Goal: Task Accomplishment & Management: Use online tool/utility

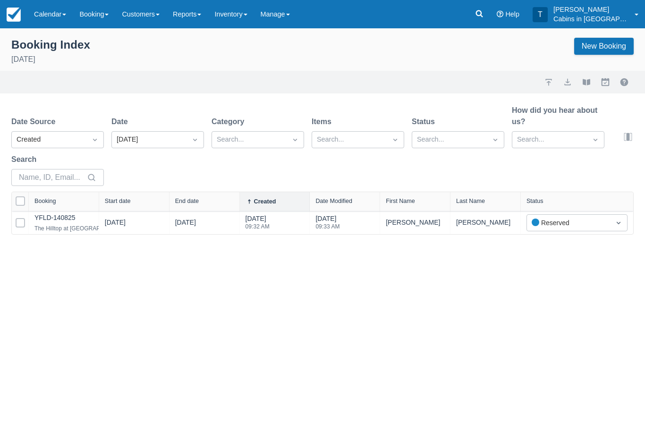
click at [481, 14] on link at bounding box center [479, 14] width 22 height 28
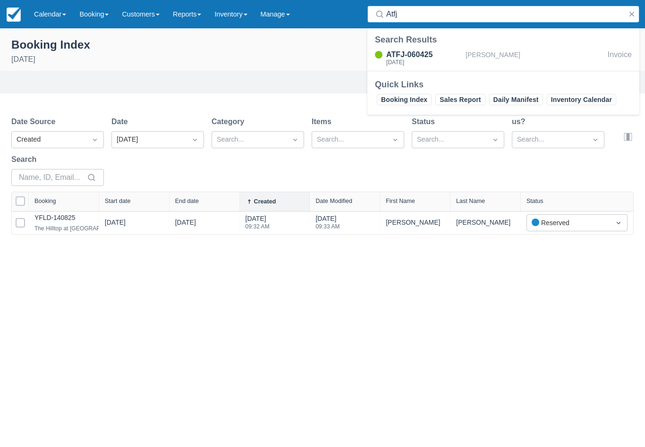
type input "Atfj"
click at [423, 61] on div "[DATE]" at bounding box center [424, 62] width 76 height 6
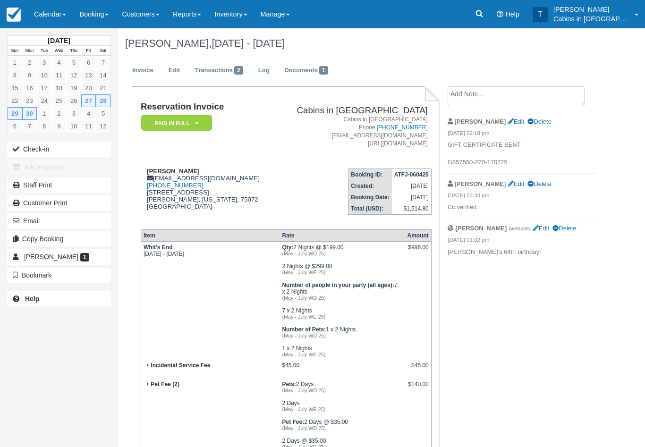
click at [489, 101] on textarea at bounding box center [515, 96] width 137 height 20
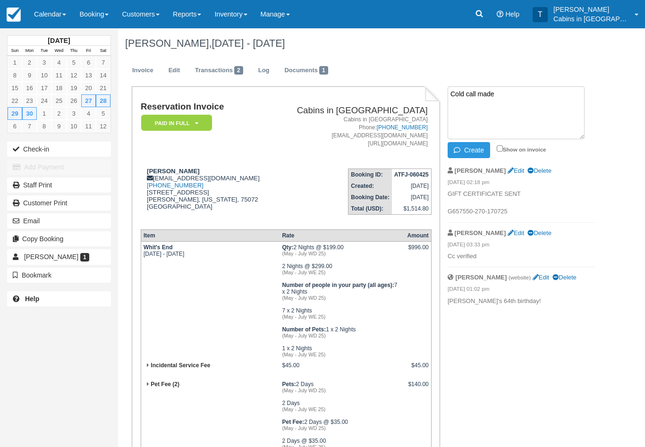
type textarea "Cold call made"
click at [471, 150] on button "Create" at bounding box center [468, 150] width 42 height 16
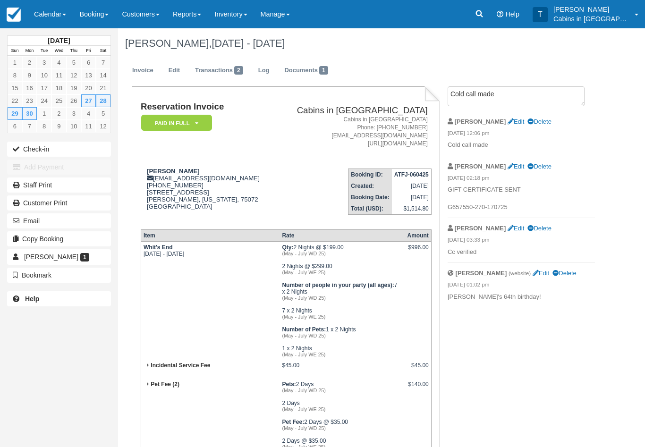
click at [484, 18] on icon at bounding box center [478, 13] width 9 height 9
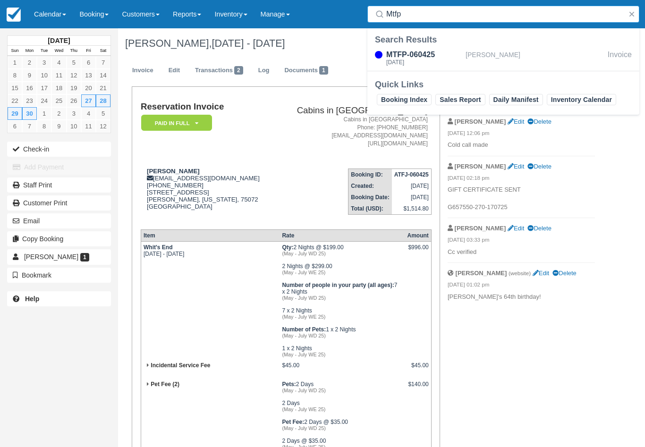
type input "Mtfp"
click at [426, 58] on div "MTFP-060425" at bounding box center [424, 54] width 76 height 11
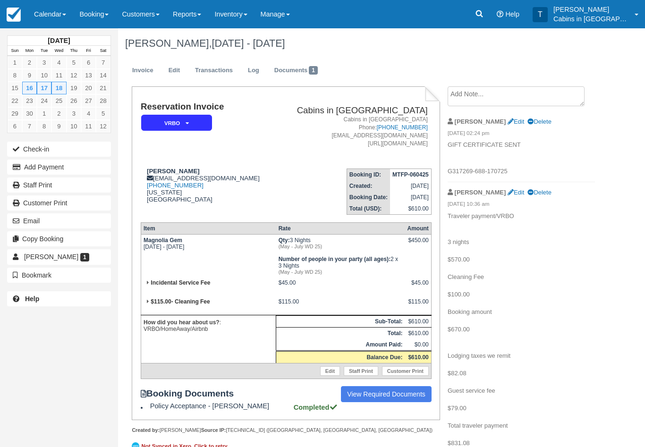
click at [491, 93] on textarea at bounding box center [515, 96] width 137 height 20
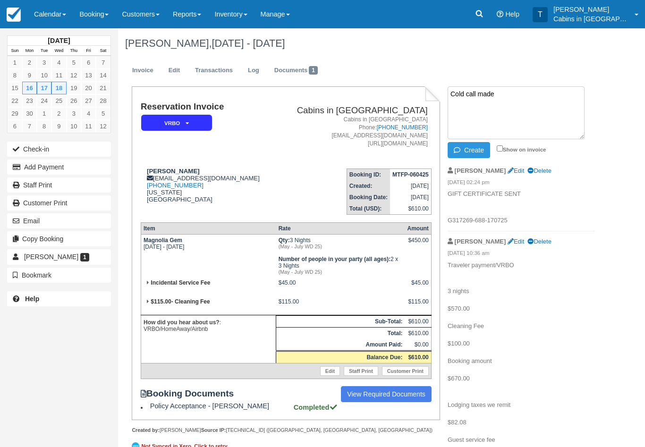
type textarea "Cold call made"
click at [478, 145] on button "Create" at bounding box center [468, 150] width 42 height 16
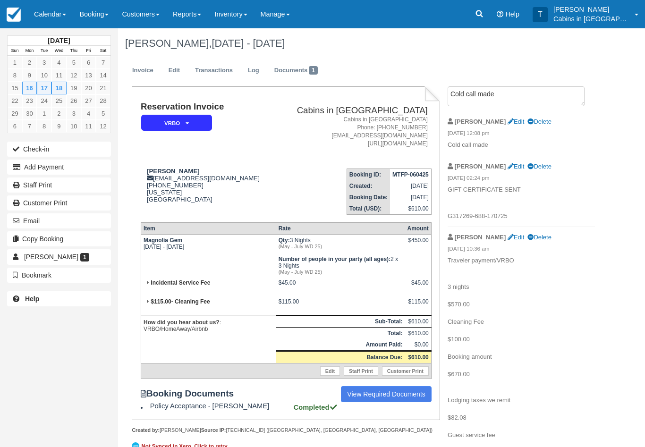
click at [480, 17] on link at bounding box center [479, 14] width 22 height 28
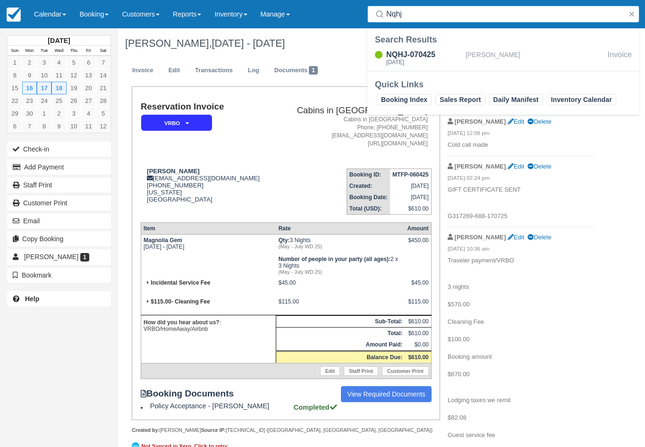
type input "Nqhj"
click at [418, 63] on div "Sun Jun 22 2025" at bounding box center [424, 62] width 76 height 6
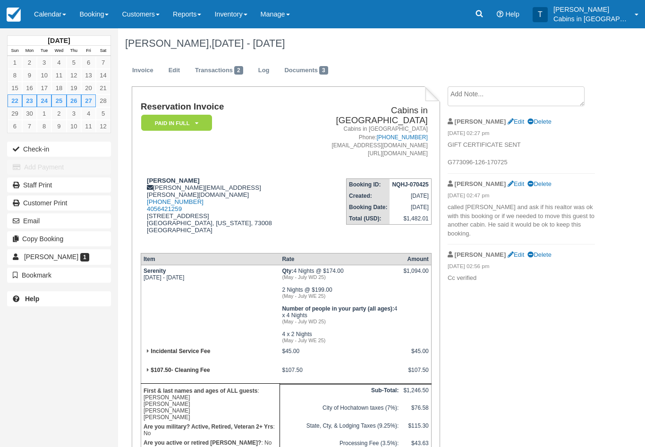
click at [499, 101] on textarea at bounding box center [515, 96] width 137 height 20
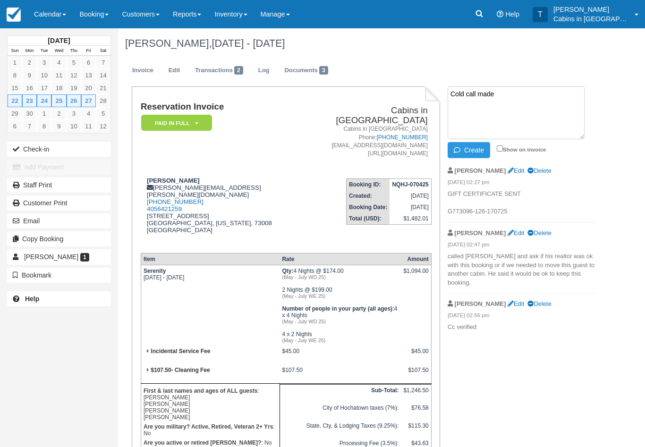
type textarea "Cold call made"
click at [472, 145] on button "Create" at bounding box center [468, 150] width 42 height 16
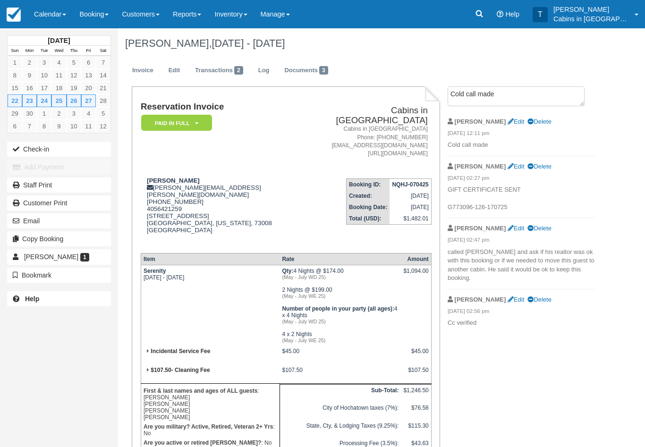
click at [484, 17] on icon at bounding box center [478, 13] width 9 height 9
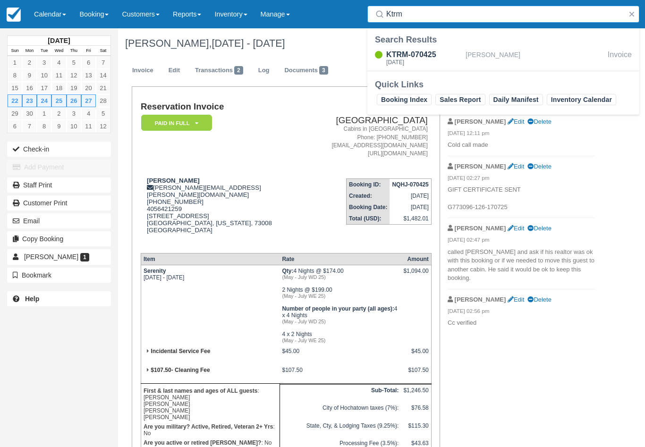
type input "Ktrm"
click at [429, 59] on div "[DATE]" at bounding box center [424, 62] width 76 height 6
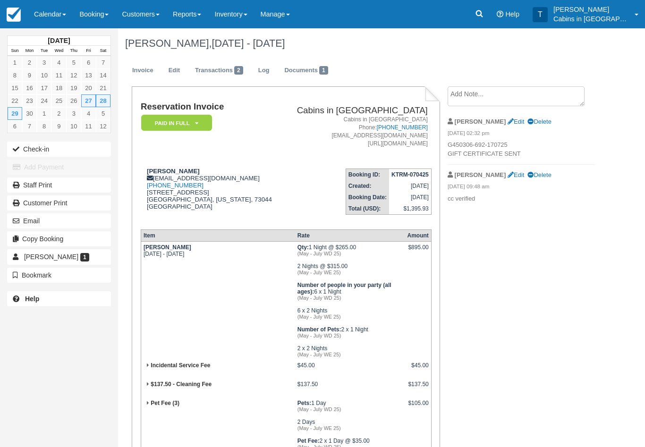
click at [484, 98] on textarea at bounding box center [515, 96] width 137 height 20
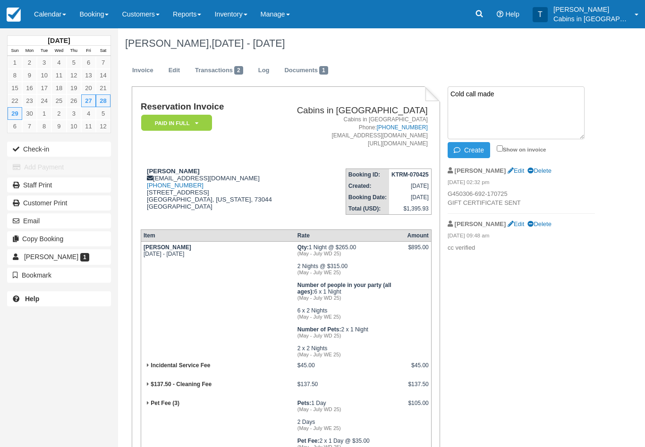
type textarea "Cold call made"
click at [474, 144] on button "Create" at bounding box center [468, 150] width 42 height 16
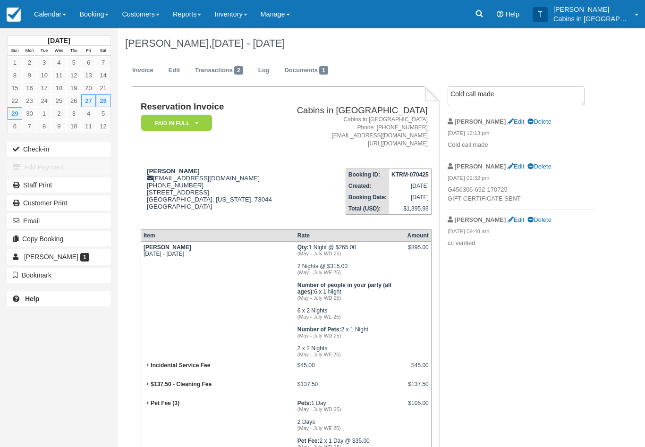
click at [484, 14] on icon at bounding box center [478, 13] width 9 height 9
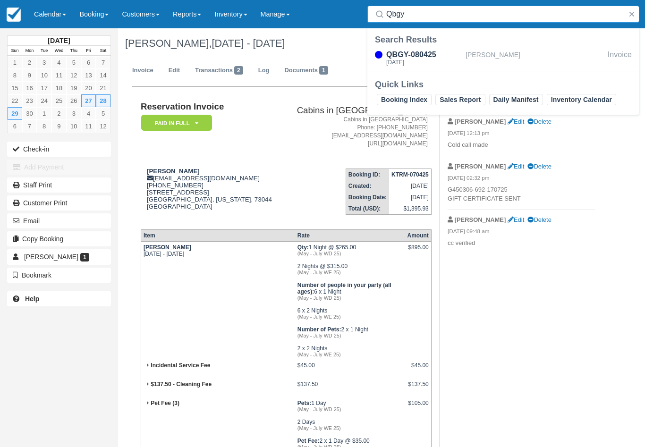
type input "Qbgy"
click at [414, 57] on div "QBGY-080425" at bounding box center [424, 54] width 76 height 11
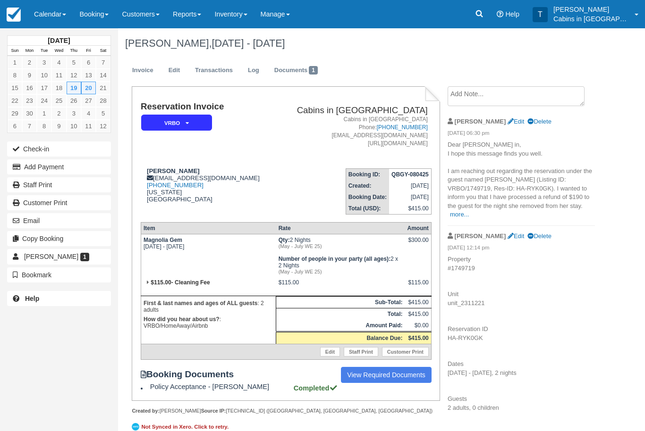
click at [151, 170] on strong "[PERSON_NAME]" at bounding box center [173, 171] width 53 height 7
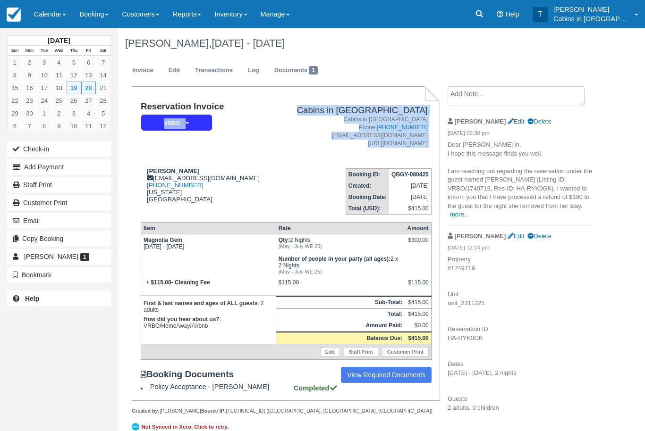
click at [192, 166] on td "Sarah Hissin sarahhissin@yahoo.com 1 (817) 228-2379 Oklahoma United States" at bounding box center [208, 188] width 135 height 54
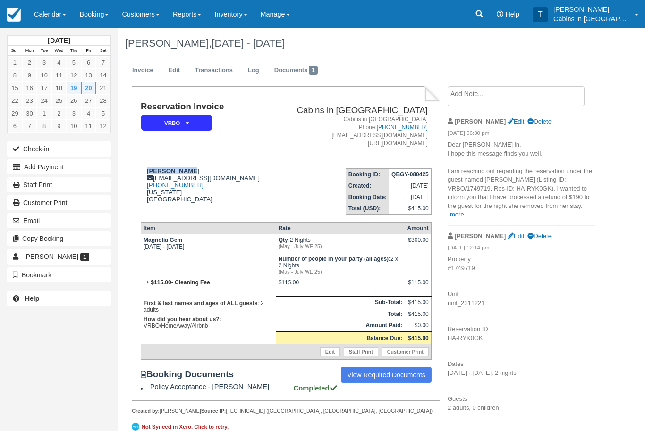
copy strong "[PERSON_NAME]"
click at [237, 190] on div "Sarah Hissin sarahhissin@yahoo.com 1 (817) 228-2379 Oklahoma United States" at bounding box center [208, 185] width 135 height 35
click at [258, 203] on div "Sarah Hissin sarahhissin@yahoo.com 1 (817) 228-2379 Oklahoma United States" at bounding box center [208, 185] width 135 height 35
click at [226, 177] on div "Sarah Hissin sarahhissin@yahoo.com 1 (817) 228-2379 Oklahoma United States" at bounding box center [208, 185] width 135 height 35
copy div "sarahhissin@yahoo.com"
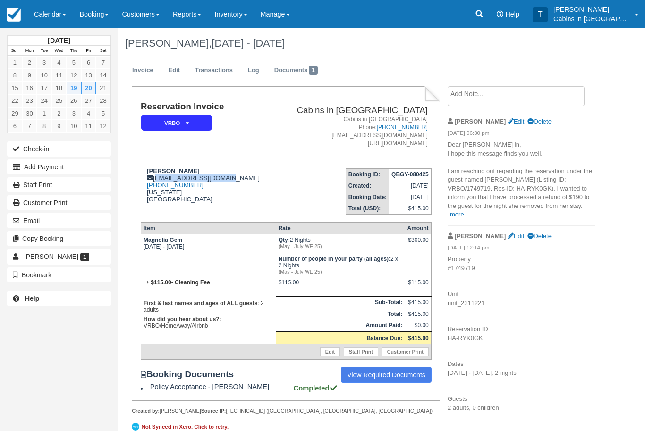
click at [507, 103] on textarea at bounding box center [515, 96] width 137 height 20
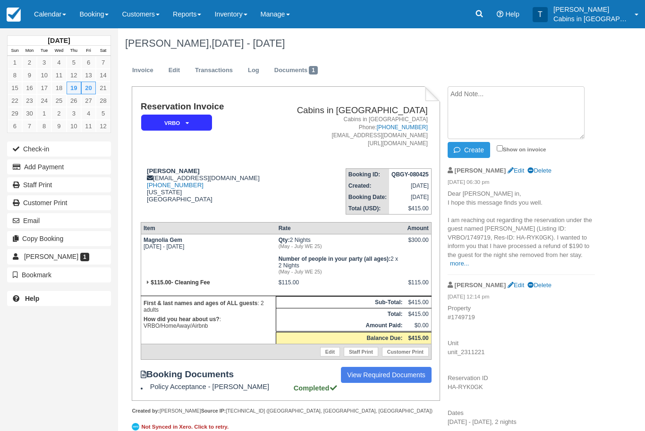
click at [486, 101] on textarea at bounding box center [515, 112] width 137 height 53
paste textarea "G325156-631-140825"
type textarea "Gift certificate sent G325156-631-140825"
click at [473, 148] on button "Create" at bounding box center [468, 150] width 42 height 16
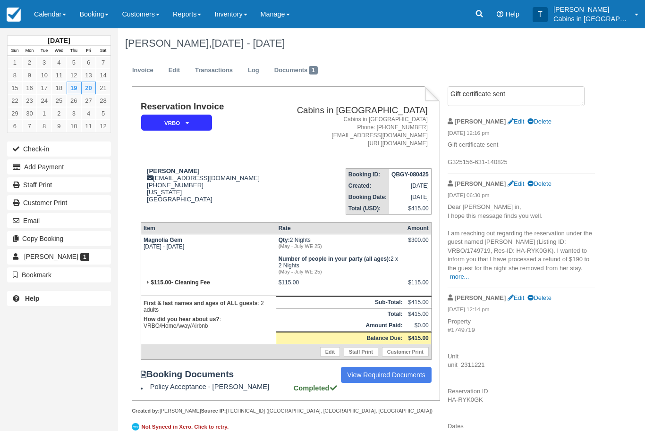
click at [484, 20] on link at bounding box center [479, 14] width 22 height 28
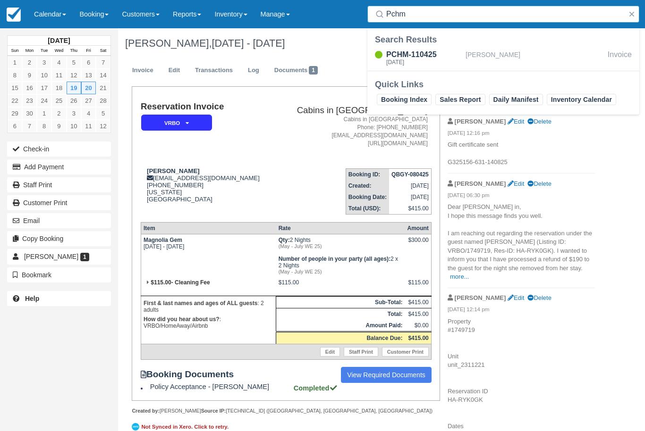
type input "Pchm"
click at [431, 52] on div "PCHM-110425" at bounding box center [424, 54] width 76 height 11
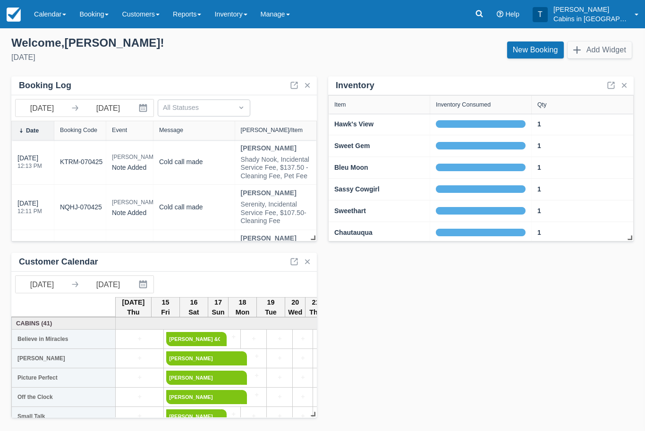
click at [242, 8] on link "Inventory" at bounding box center [231, 14] width 46 height 28
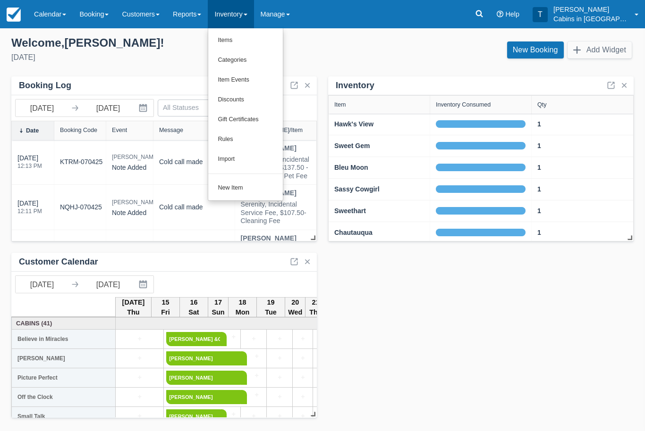
click at [270, 117] on link "Gift Certificates" at bounding box center [245, 120] width 75 height 20
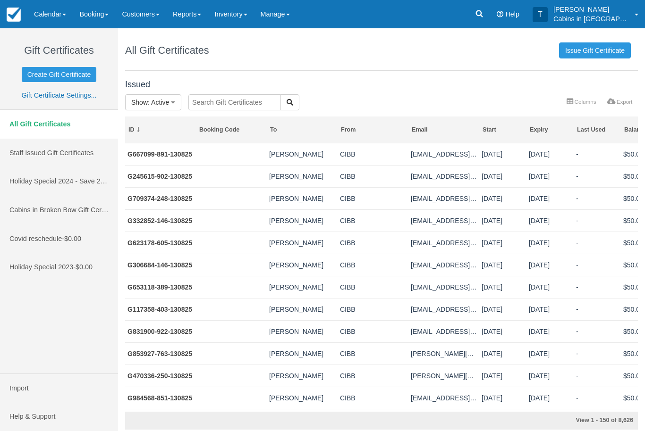
click at [168, 153] on link "G667099-891-130825" at bounding box center [159, 155] width 65 height 8
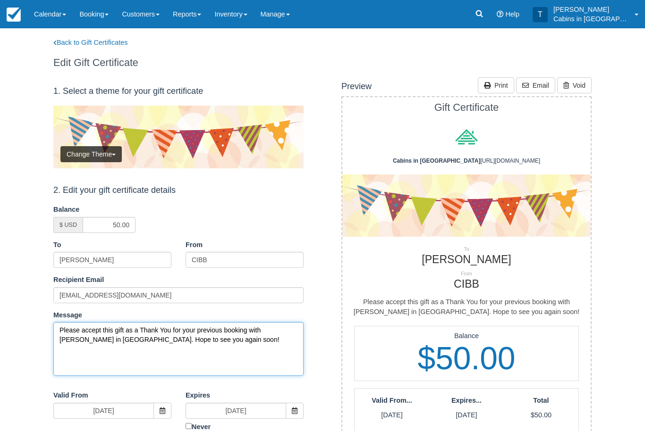
click at [60, 327] on textarea "Please accept this gift as a Thank You for your previous booking with [PERSON_N…" at bounding box center [178, 349] width 250 height 54
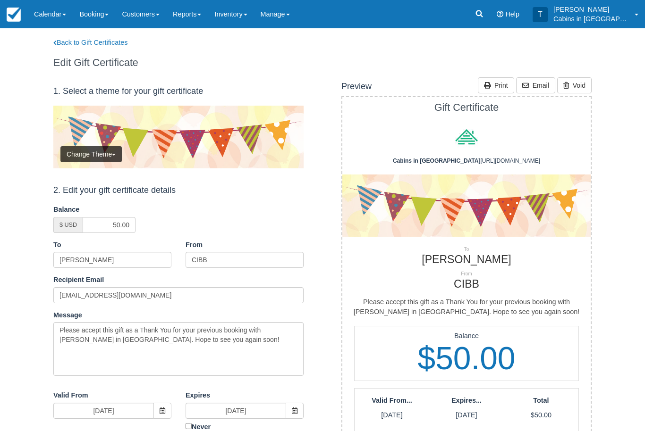
click at [126, 41] on link "Back to Gift Certificates" at bounding box center [108, 43] width 124 height 10
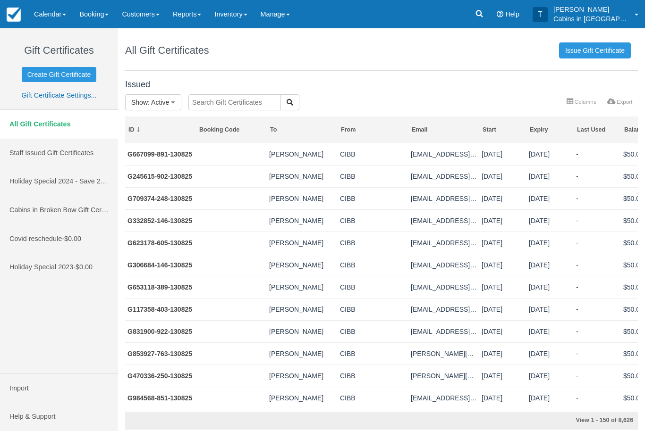
click at [595, 44] on link "Issue Gift Certificate" at bounding box center [595, 50] width 72 height 16
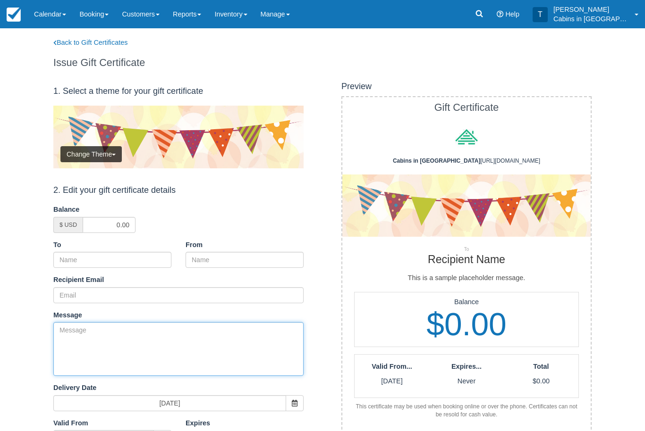
click at [123, 333] on textarea "Message" at bounding box center [178, 349] width 250 height 54
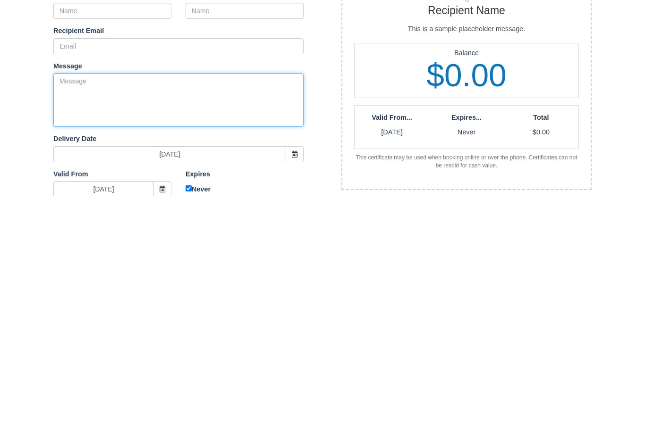
click at [106, 309] on textarea "Message" at bounding box center [178, 336] width 250 height 54
paste textarea "Please accept this gift as a Thank You for your previous booking with Cabins in…"
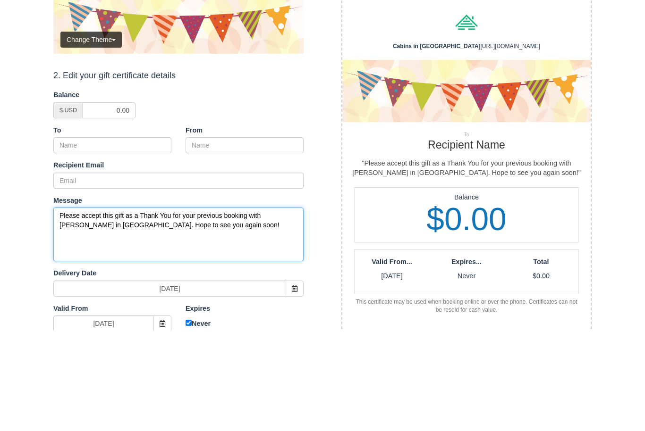
scroll to position [115, 0]
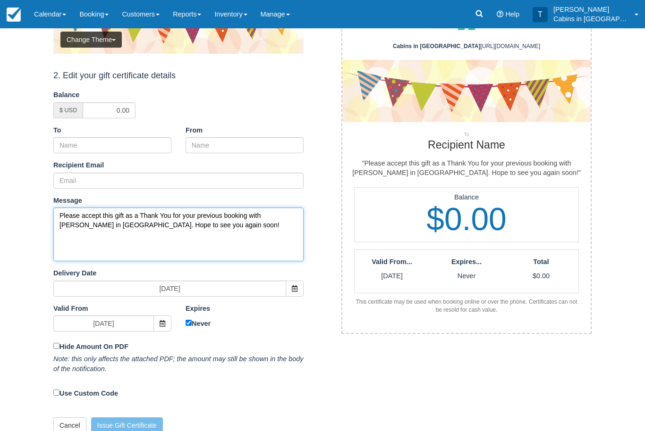
type textarea "Please accept this gift as a Thank You for your previous booking with [PERSON_N…"
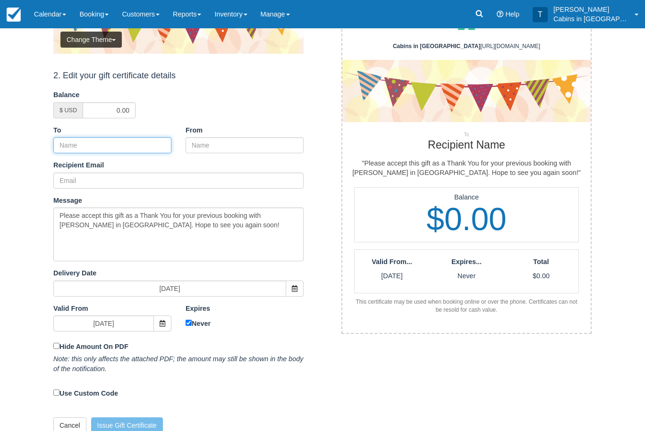
click at [138, 144] on input "To" at bounding box center [112, 145] width 118 height 16
click at [120, 141] on input "To" at bounding box center [112, 146] width 118 height 16
paste input "[PERSON_NAME]"
type input "[PERSON_NAME]"
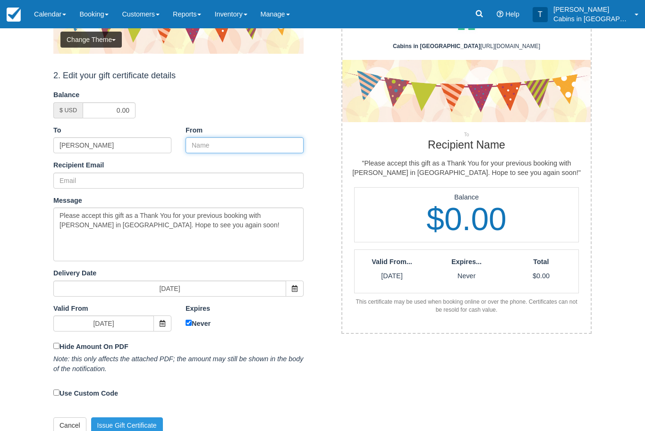
click at [242, 144] on input "From" at bounding box center [245, 146] width 118 height 16
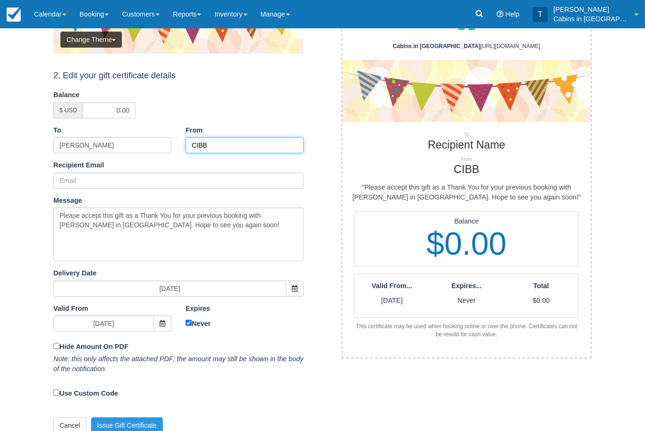
type input "CIBB"
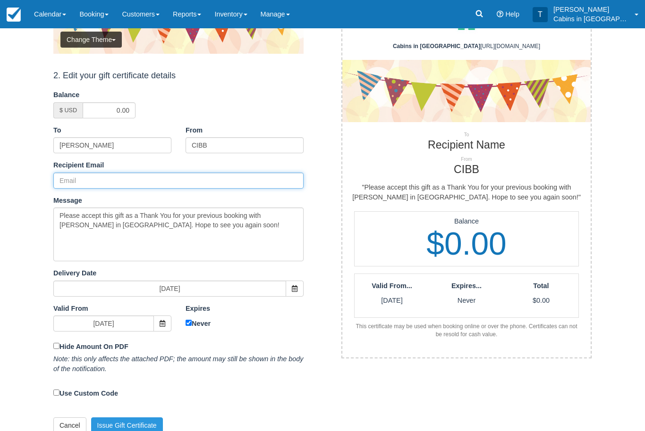
click at [135, 180] on input "Recipient Email" at bounding box center [178, 181] width 250 height 16
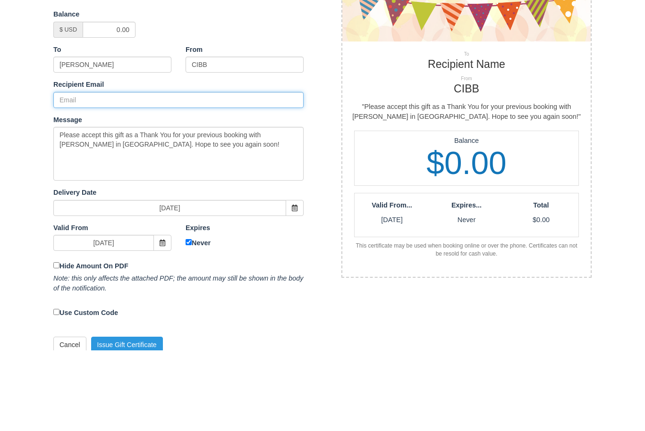
scroll to position [123, 0]
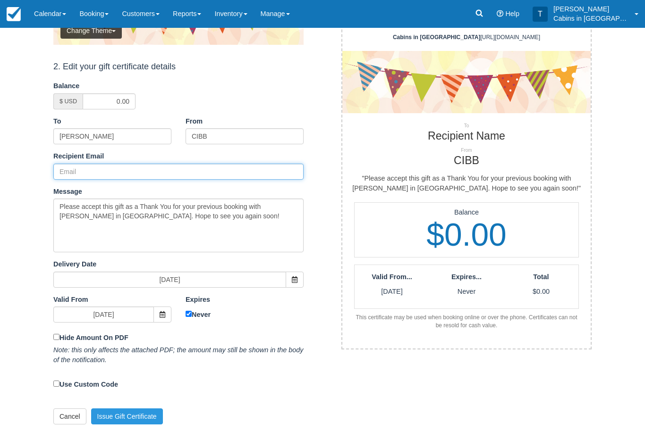
click at [128, 169] on input "Recipient Email" at bounding box center [178, 172] width 250 height 16
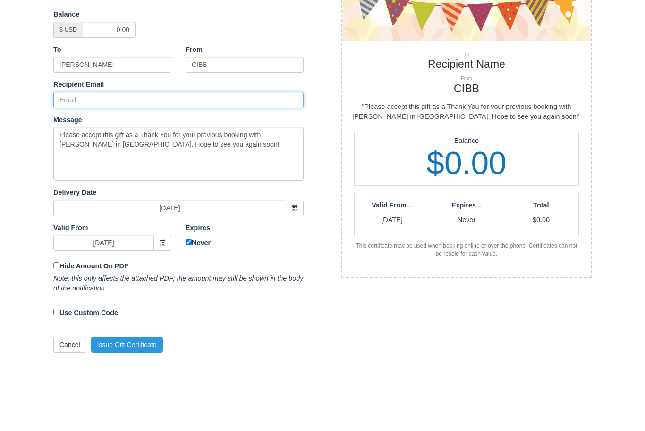
click at [101, 164] on input "Recipient Email" at bounding box center [178, 172] width 250 height 16
paste input "[EMAIL_ADDRESS][DOMAIN_NAME]"
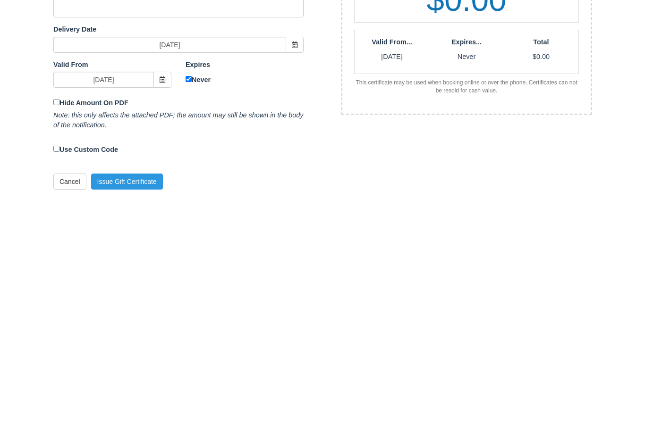
scroll to position [124, 0]
type input "[EMAIL_ADDRESS][DOMAIN_NAME]"
click at [189, 311] on input "Never" at bounding box center [189, 314] width 6 height 6
checkbox input "false"
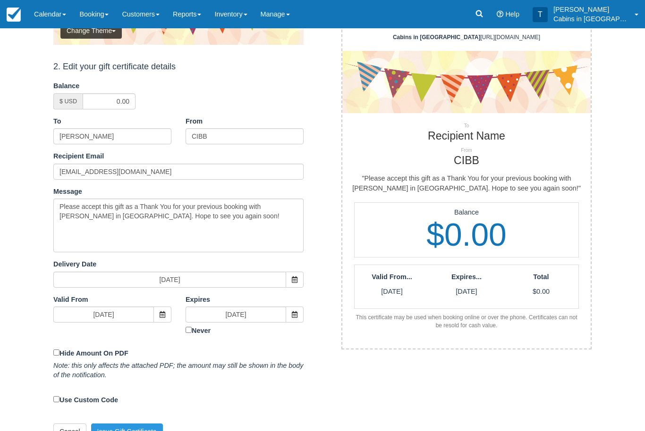
scroll to position [139, 0]
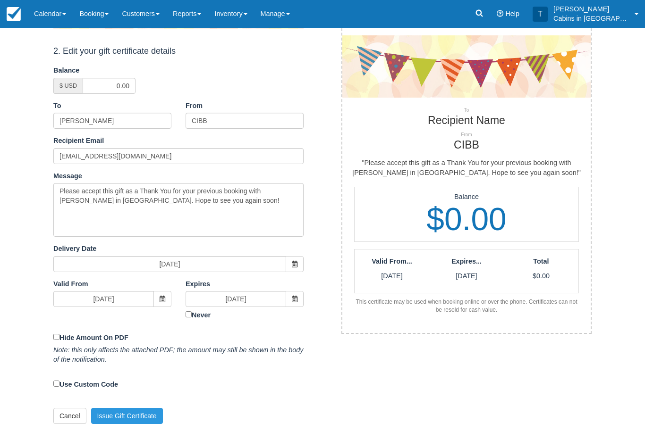
click at [129, 413] on button "Issue Gift Certificate" at bounding box center [127, 417] width 72 height 16
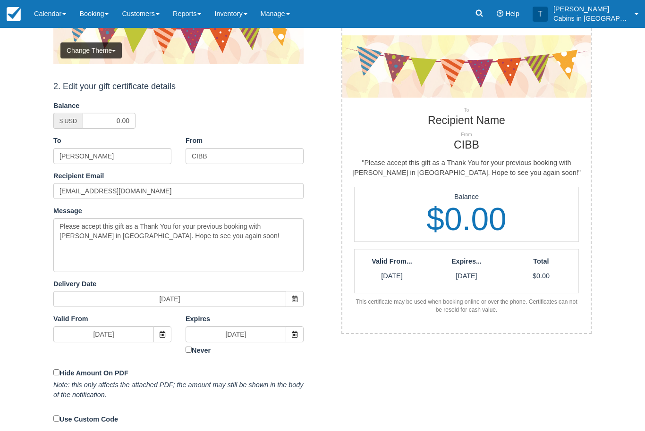
scroll to position [139, 0]
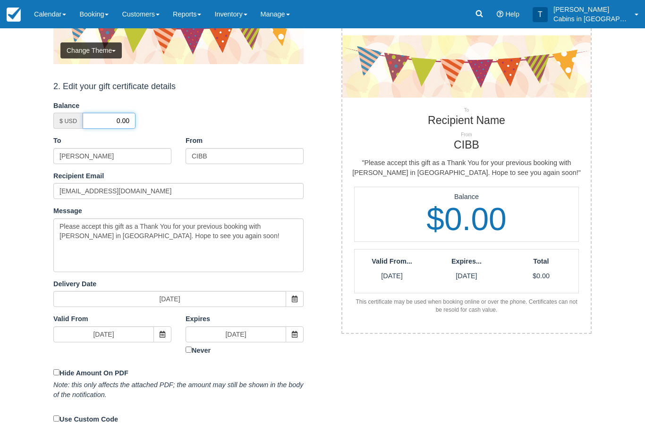
click at [111, 117] on input "0.00" at bounding box center [109, 121] width 53 height 16
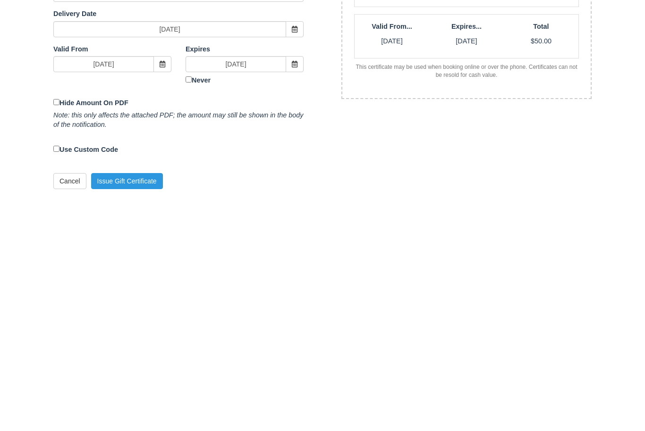
type input "50.00"
click at [152, 408] on button "Issue Gift Certificate" at bounding box center [127, 416] width 72 height 16
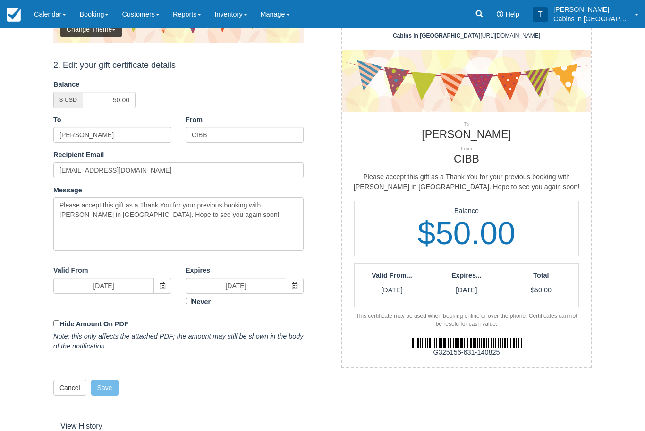
scroll to position [224, 0]
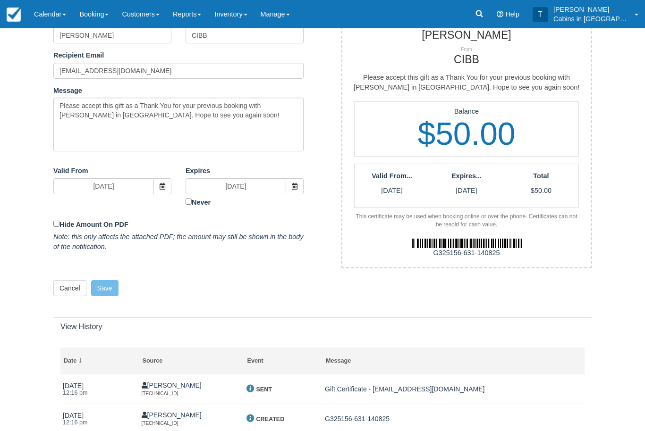
click at [430, 253] on div "G325156-631-140825" at bounding box center [466, 254] width 262 height 10
copy div "G325156-631-140825"
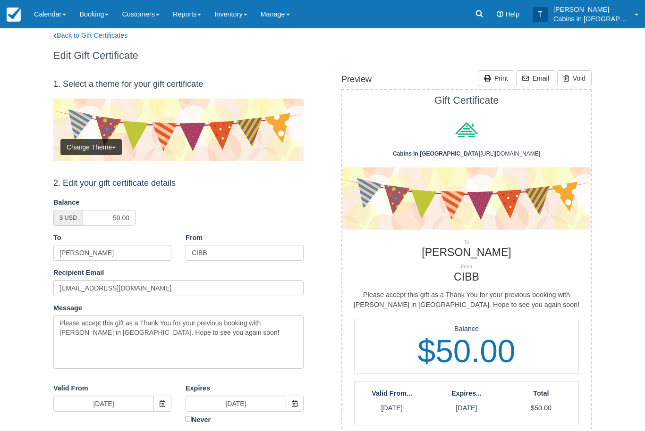
scroll to position [0, 0]
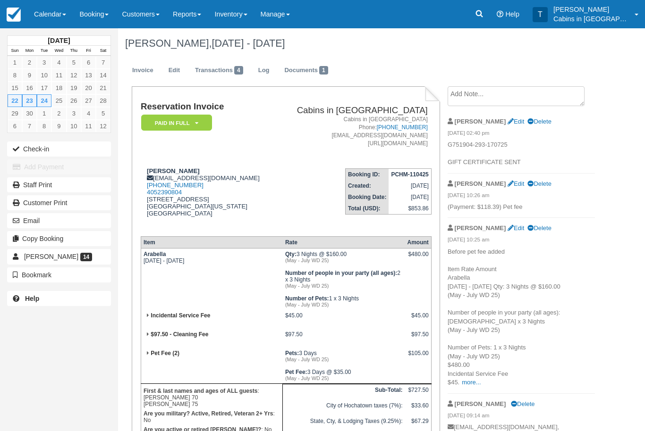
click at [525, 98] on textarea at bounding box center [515, 96] width 137 height 20
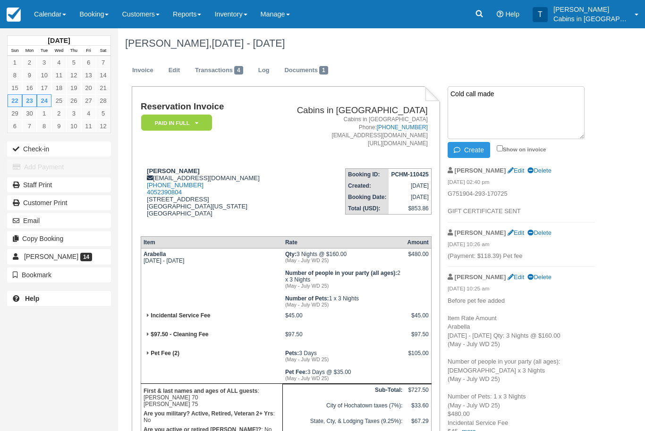
type textarea "Cold call made"
click at [479, 149] on button "Create" at bounding box center [468, 150] width 42 height 16
